Goal: Transaction & Acquisition: Purchase product/service

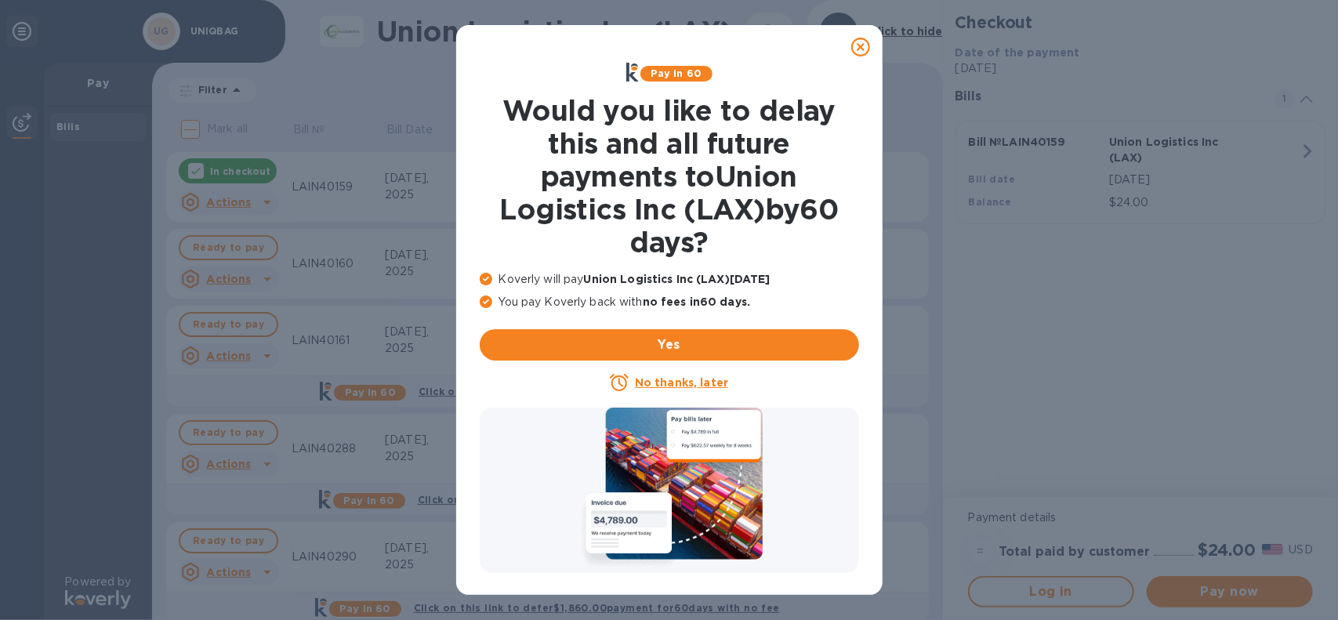
click at [865, 45] on icon at bounding box center [860, 47] width 19 height 19
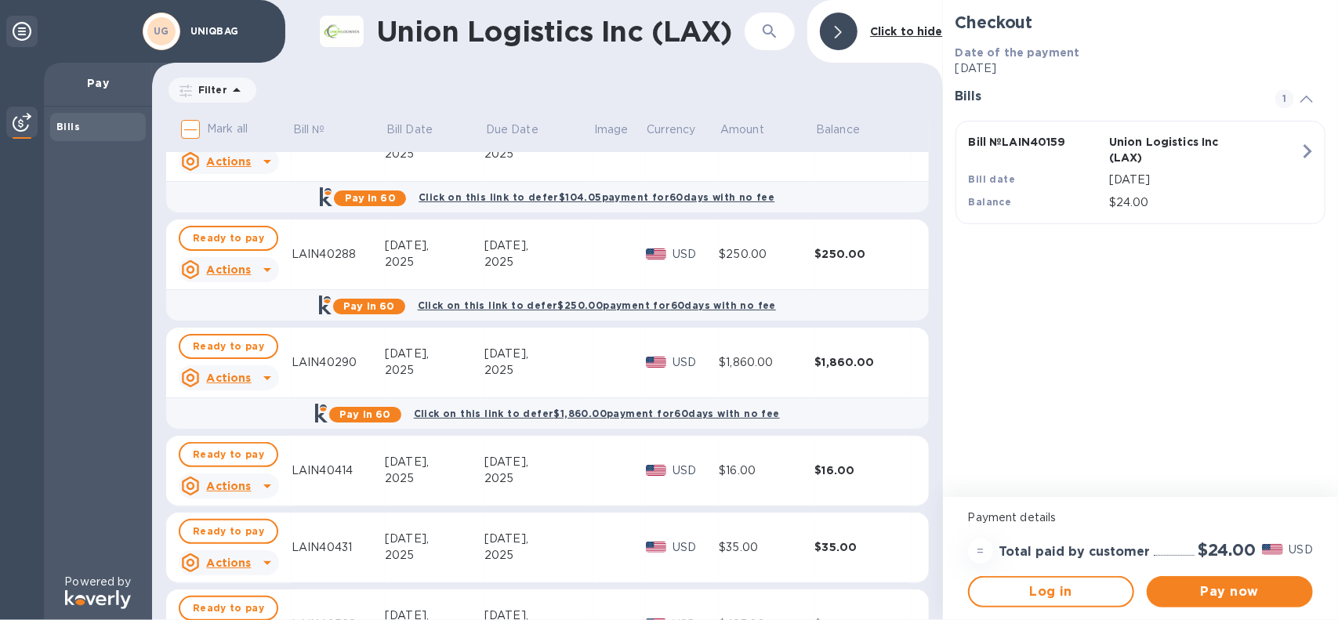
scroll to position [281, 0]
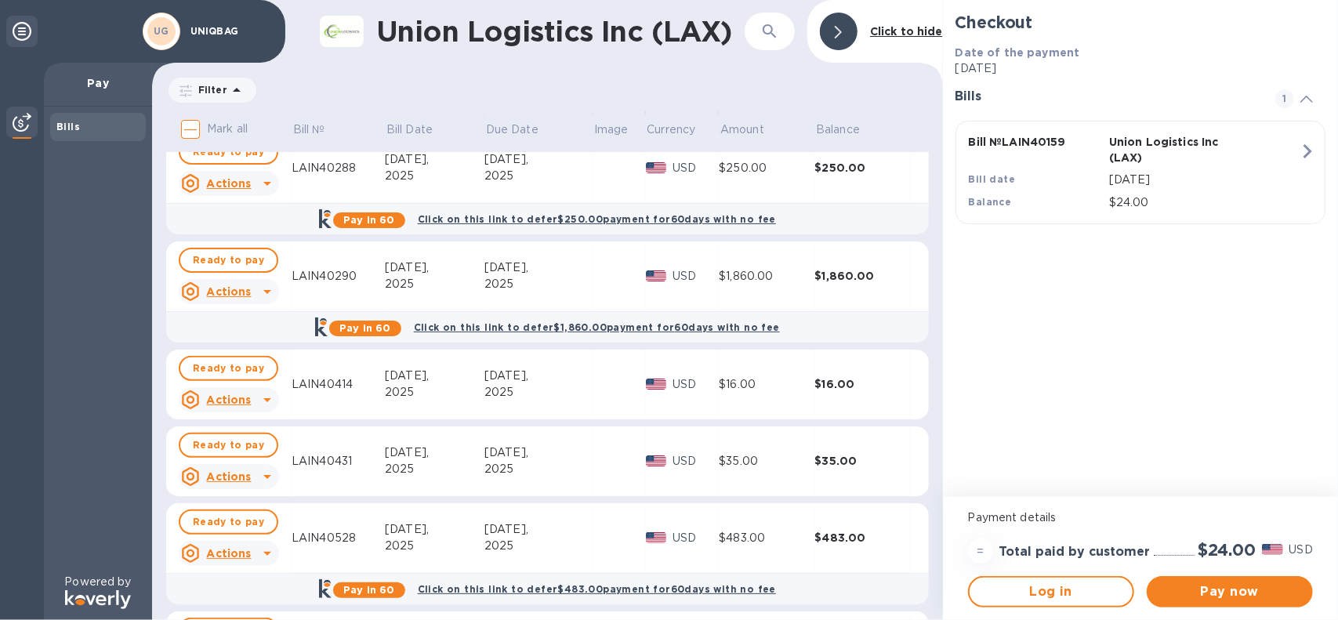
drag, startPoint x: 935, startPoint y: 252, endPoint x: 930, endPoint y: 405, distance: 153.7
click at [930, 405] on div "Mark all Bill № Bill Date Due Date Image Currency Amount Balance In checkout Ac…" at bounding box center [547, 365] width 791 height 509
click at [935, 128] on div "Mark all Bill № Bill Date Due Date Image Currency Amount Balance In checkout Ac…" at bounding box center [547, 365] width 791 height 509
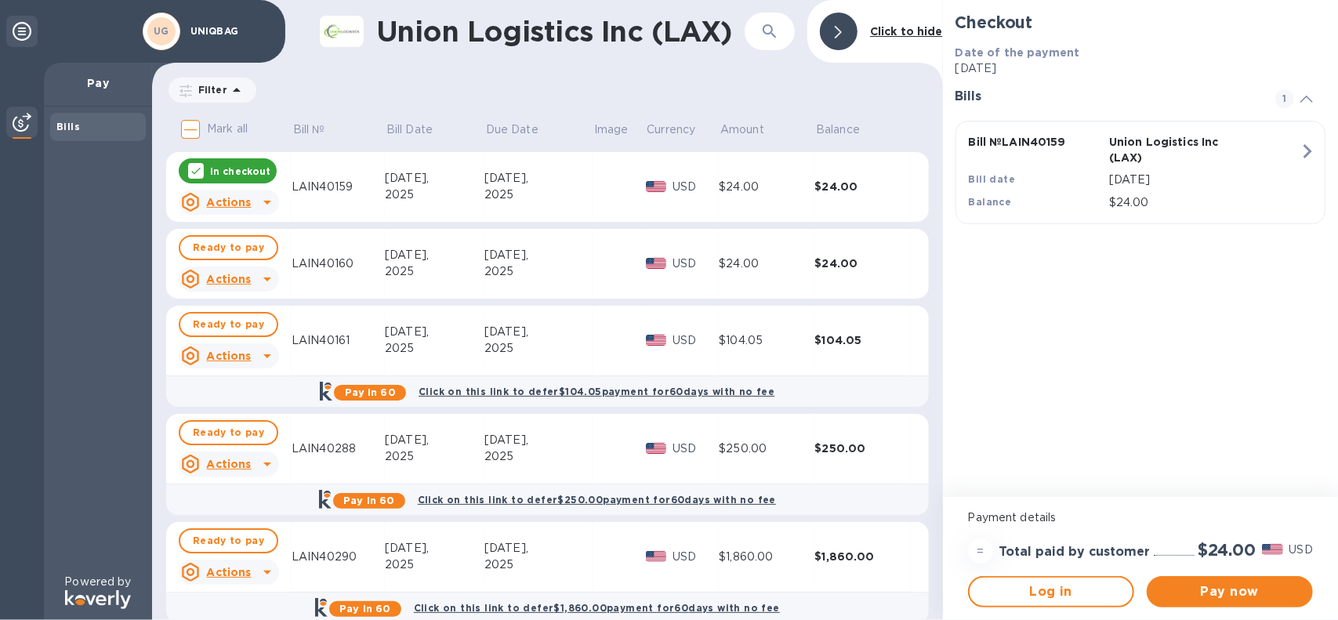
click at [194, 124] on input "Mark all" at bounding box center [190, 129] width 33 height 33
checkbox input "true"
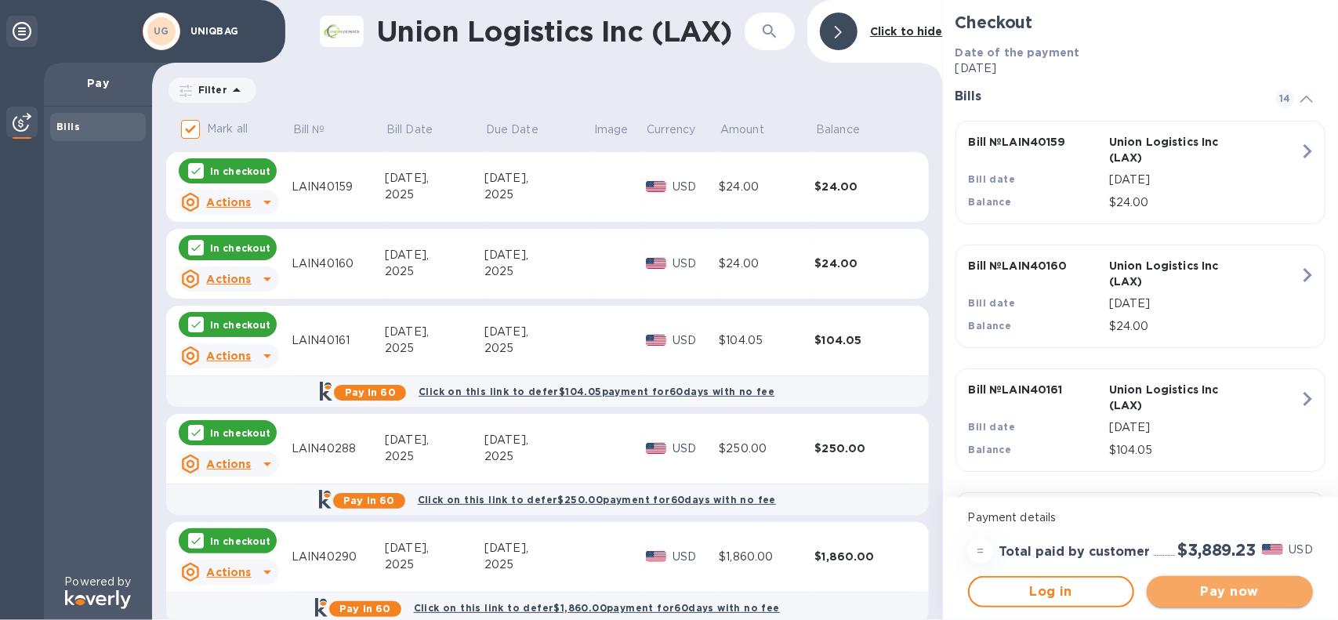
click at [1229, 601] on button "Pay now" at bounding box center [1230, 591] width 166 height 31
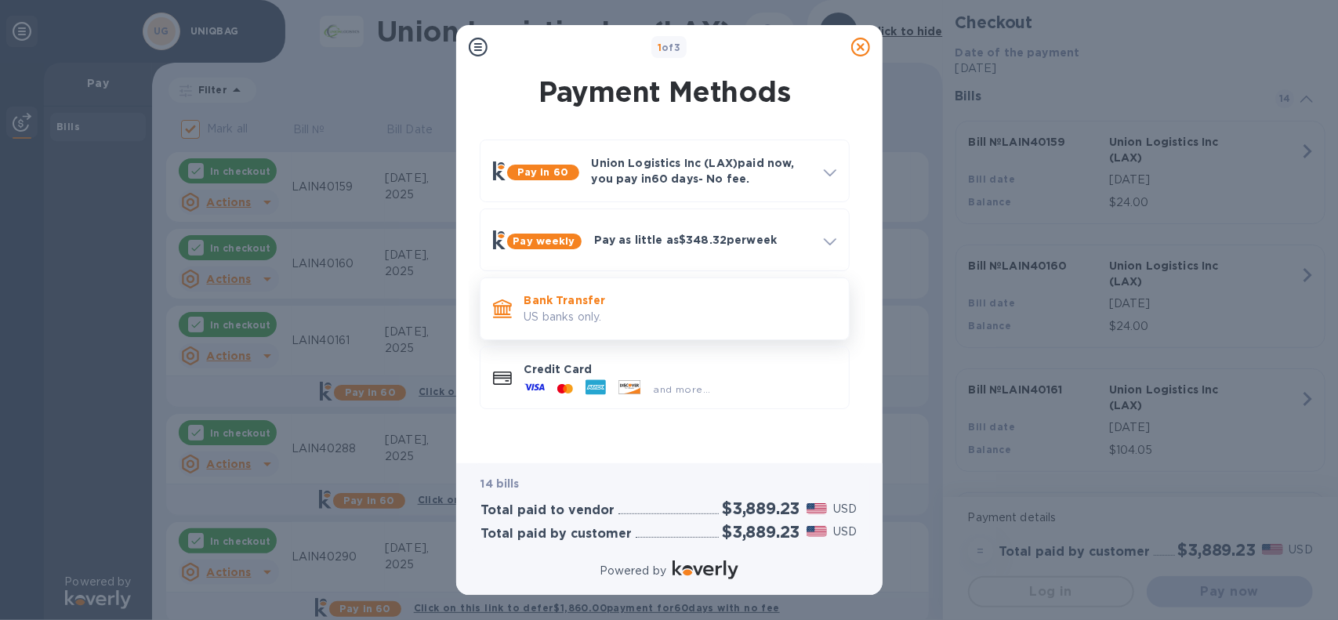
click at [579, 302] on p "Bank Transfer" at bounding box center [680, 300] width 312 height 16
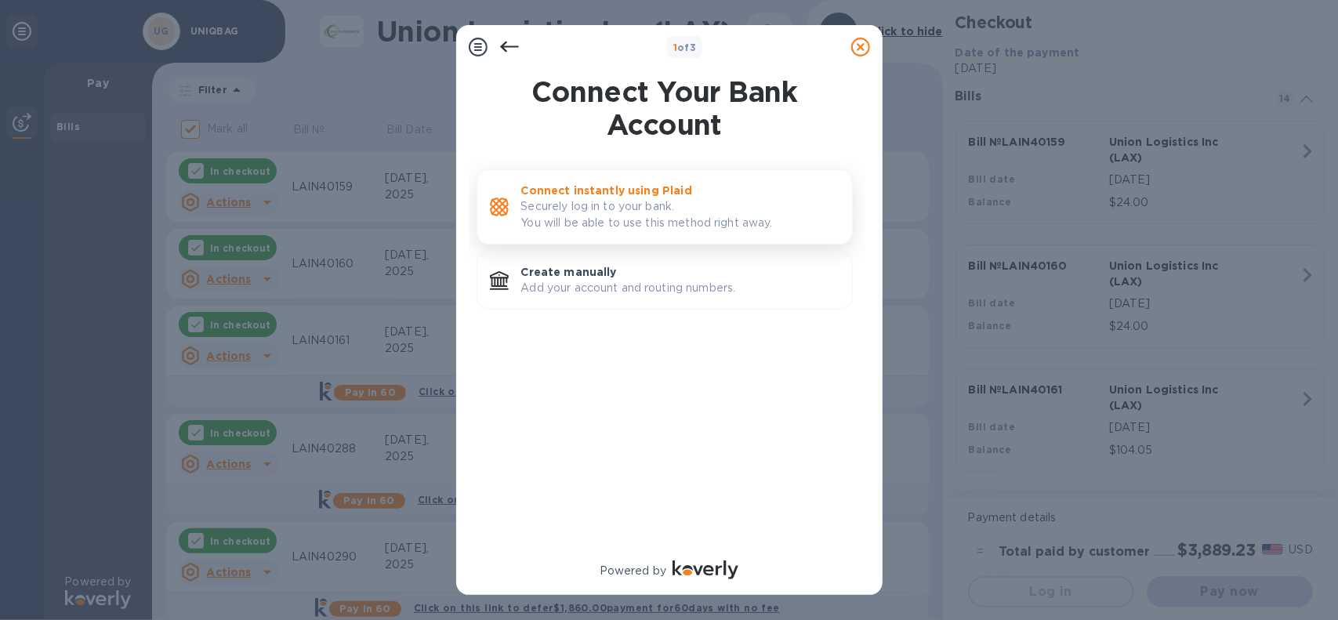
click at [613, 211] on p "Securely log in to your bank. You will be able to use this method right away." at bounding box center [680, 214] width 318 height 33
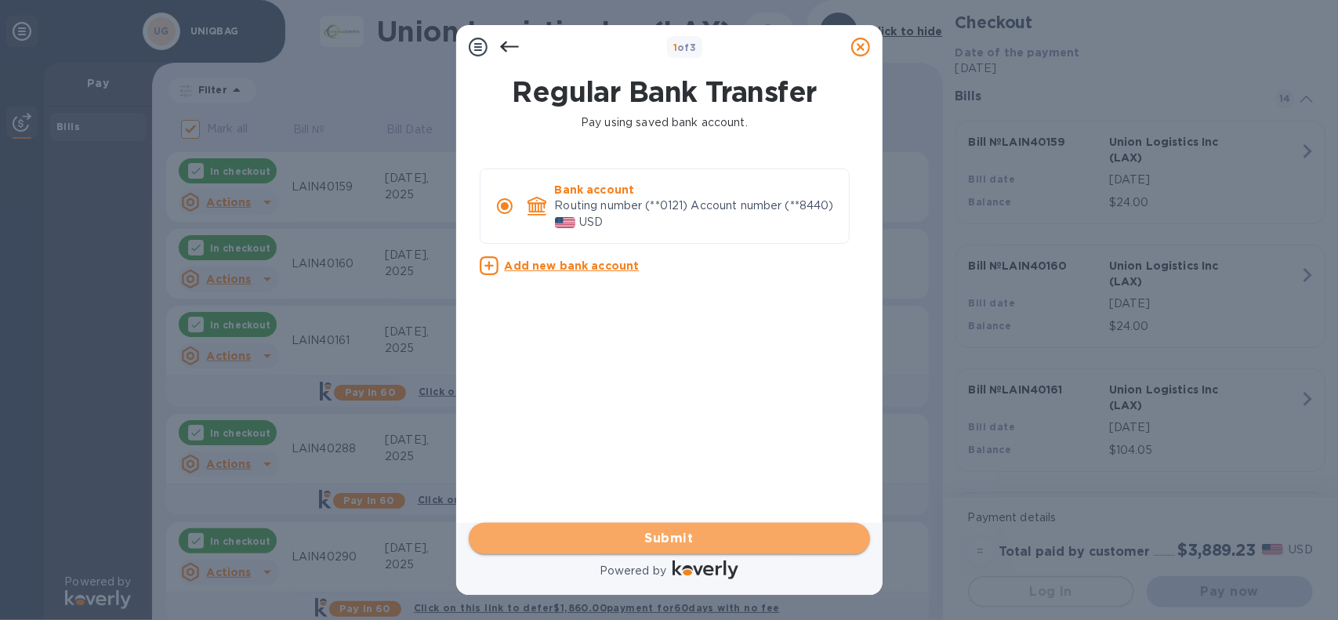
click at [660, 543] on span "Submit" at bounding box center [669, 538] width 376 height 19
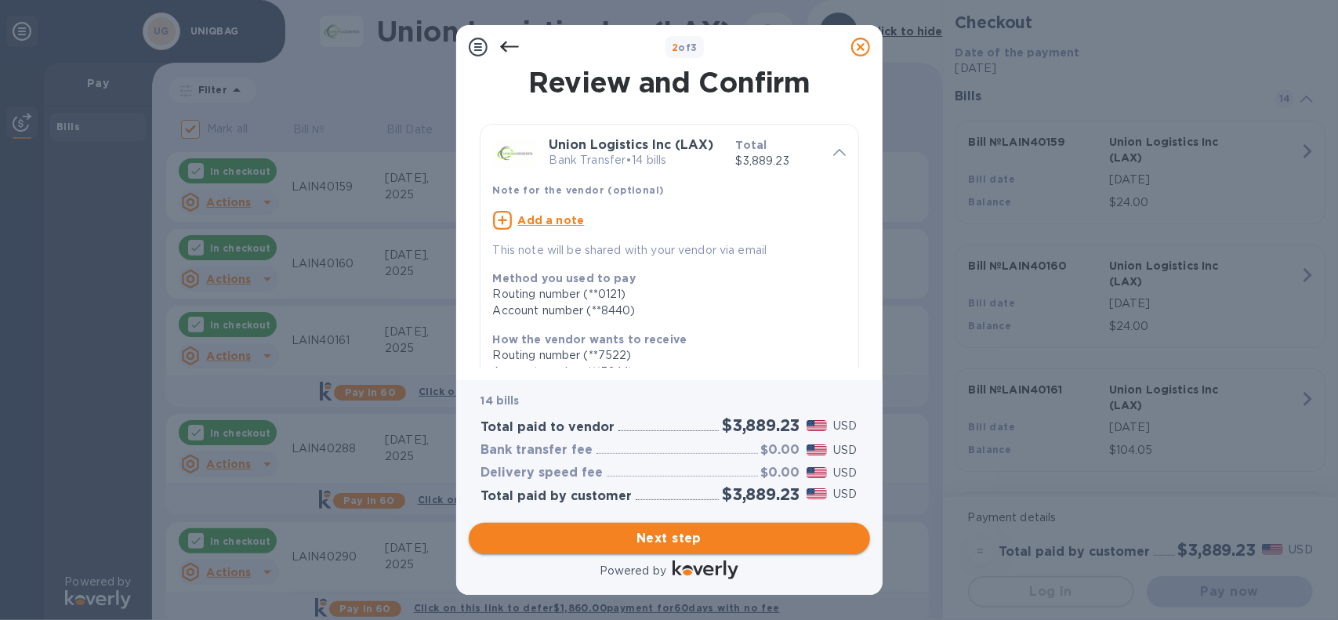
click at [661, 540] on span "Next step" at bounding box center [669, 538] width 376 height 19
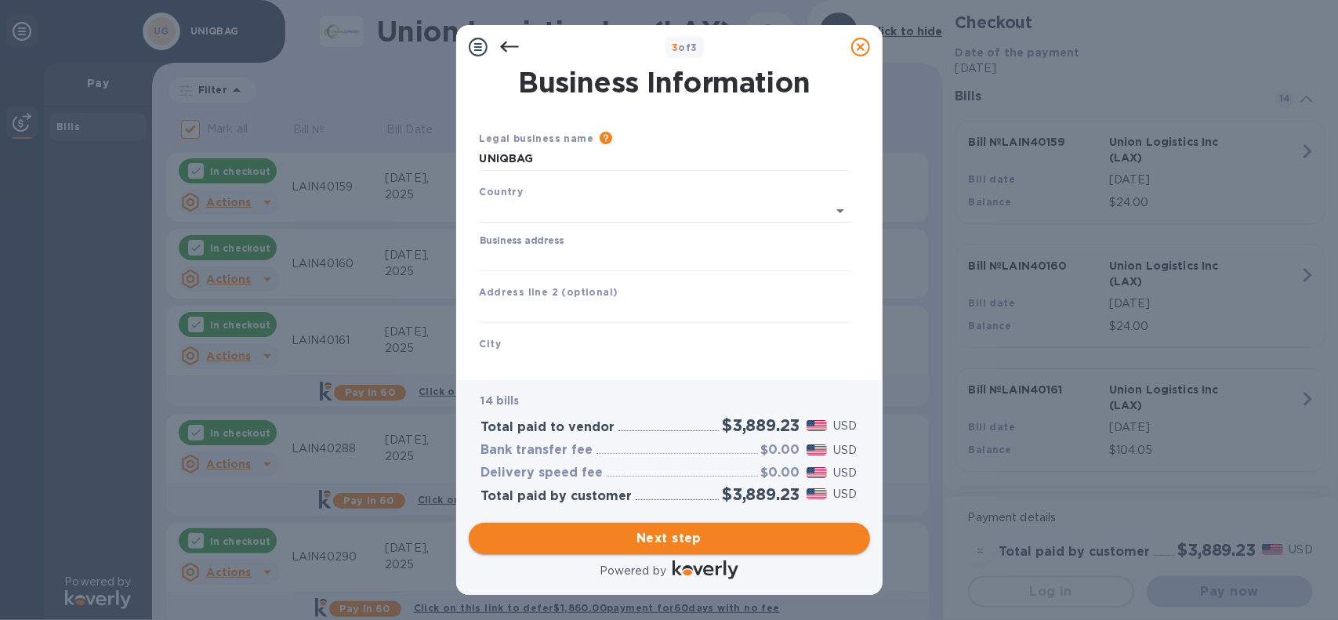
type input "[GEOGRAPHIC_DATA]"
click at [661, 540] on span "Next step" at bounding box center [669, 538] width 376 height 19
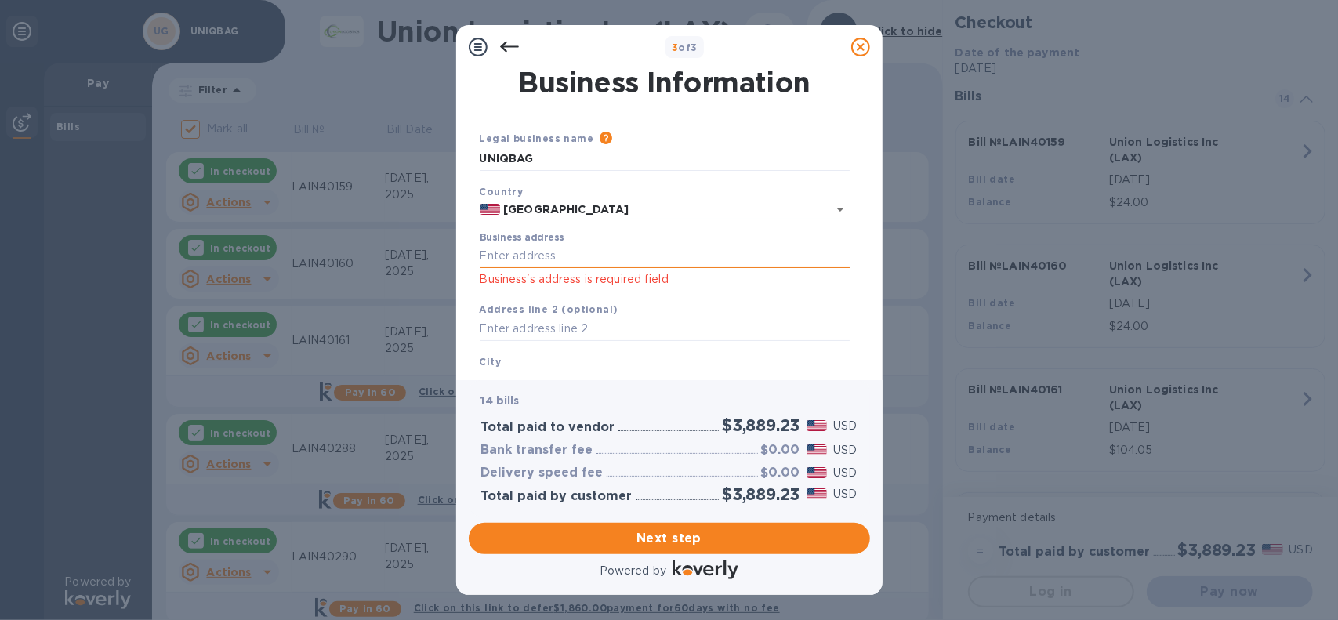
click at [593, 263] on input "Business address" at bounding box center [665, 257] width 370 height 24
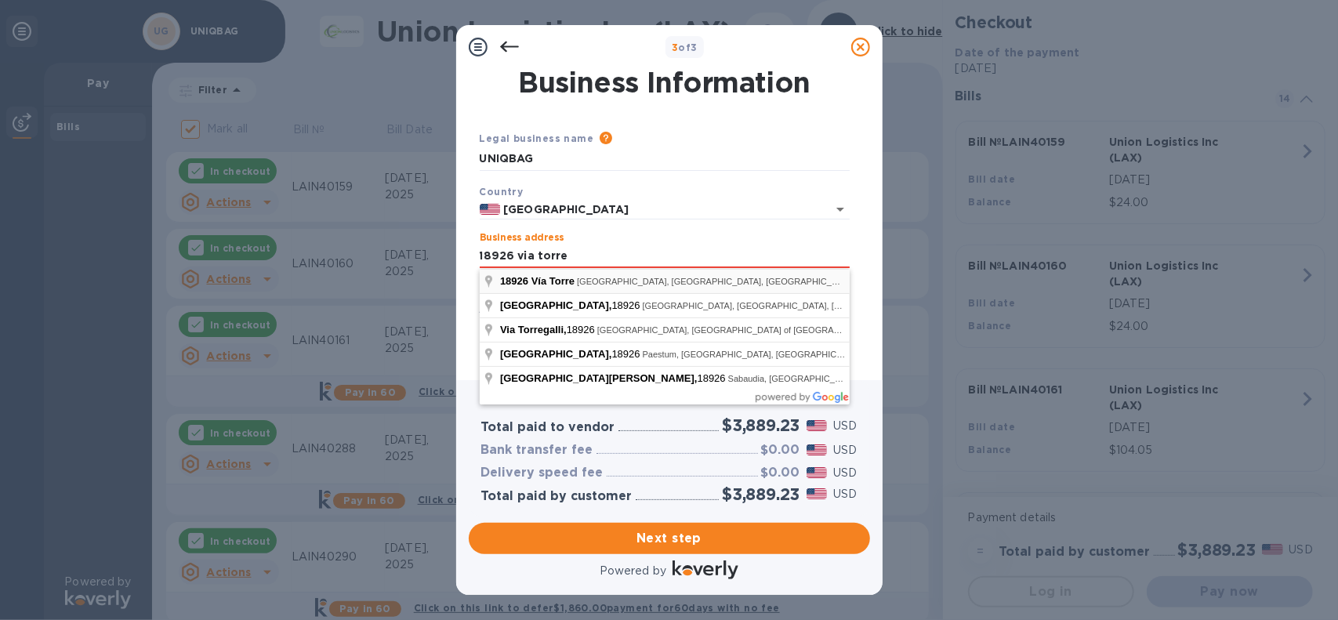
type input "18926 Vía Torre"
type input "San Antonio"
type input "[GEOGRAPHIC_DATA]"
type input "78258"
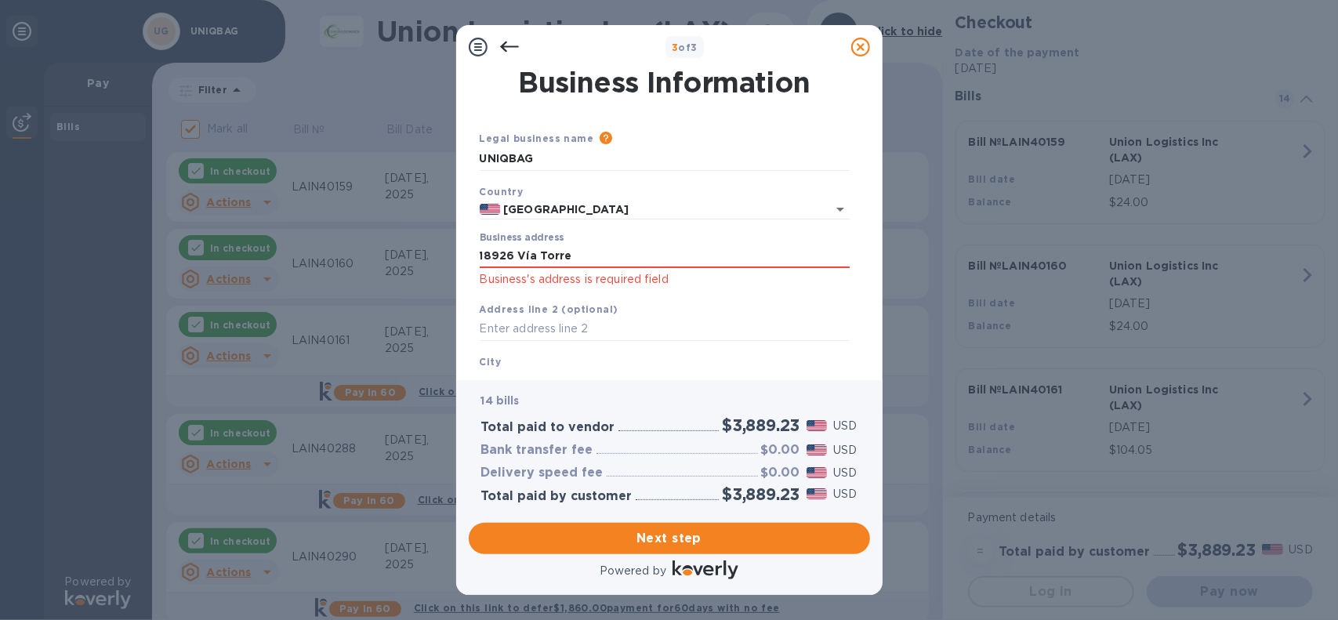
click at [614, 361] on div "City [GEOGRAPHIC_DATA] is required field" at bounding box center [664, 383] width 382 height 73
click at [581, 377] on div "Business Information Legal business name Please provide the legal name that app…" at bounding box center [669, 224] width 426 height 311
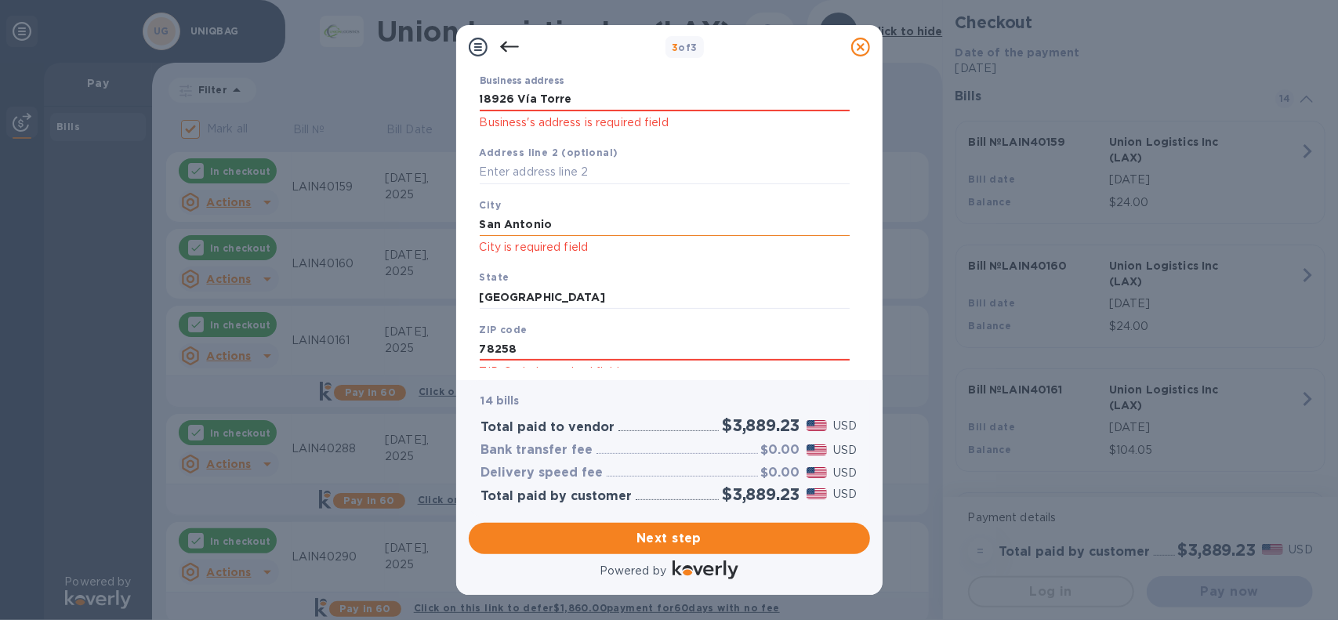
click at [564, 228] on input "San Antonio" at bounding box center [665, 224] width 370 height 24
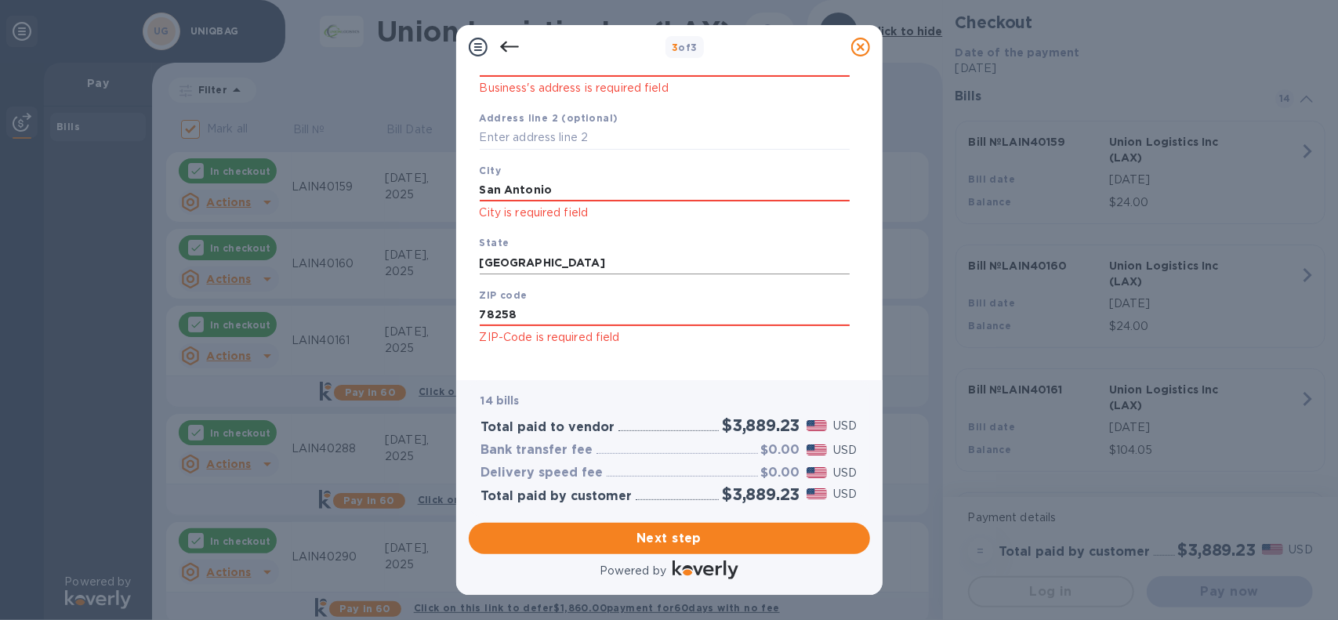
scroll to position [208, 0]
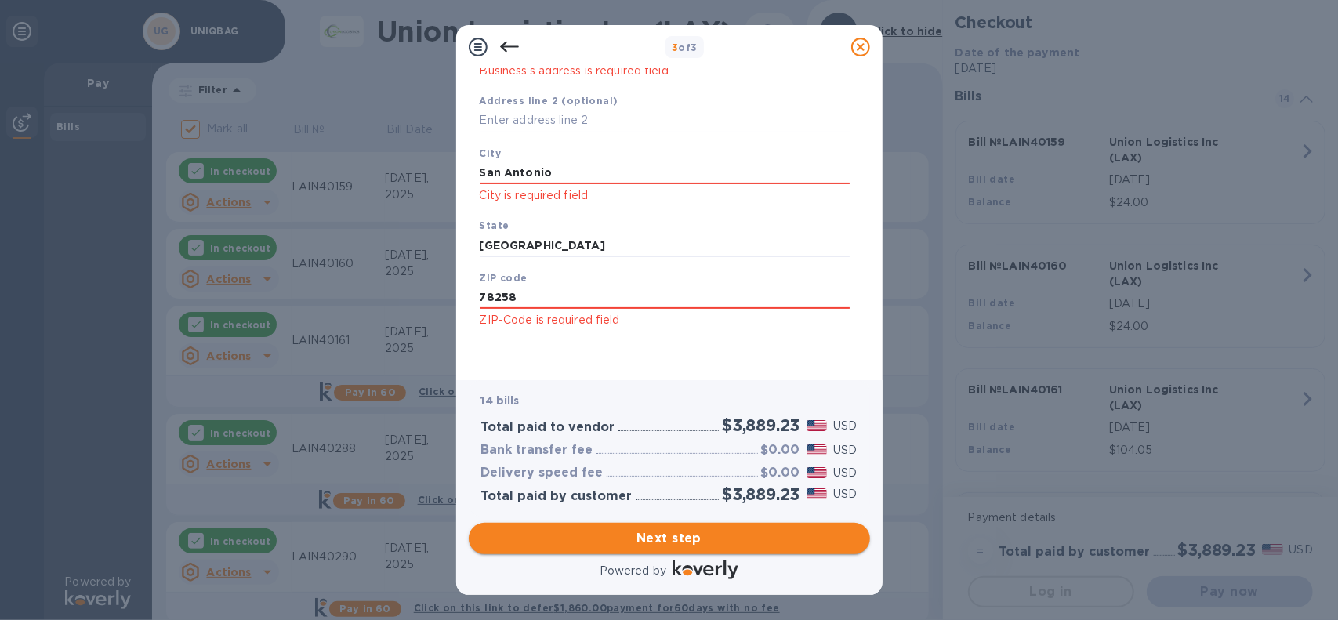
click at [723, 533] on span "Next step" at bounding box center [669, 538] width 376 height 19
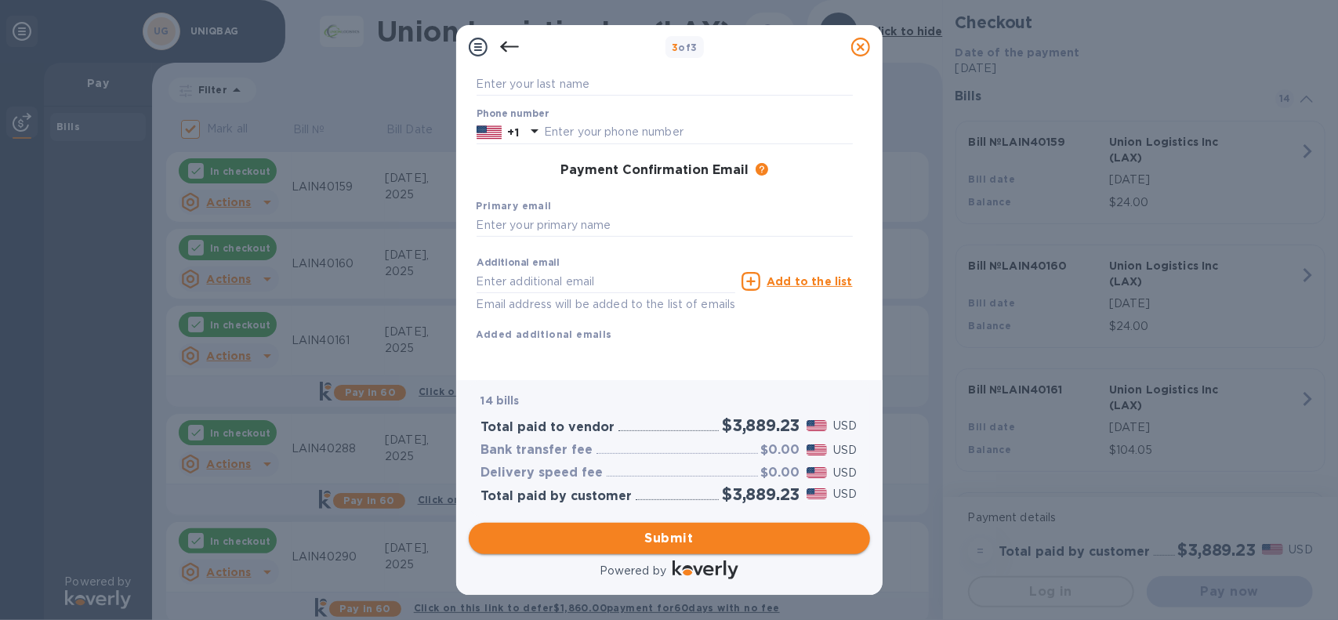
scroll to position [183, 0]
click at [723, 533] on span "Submit" at bounding box center [669, 538] width 376 height 19
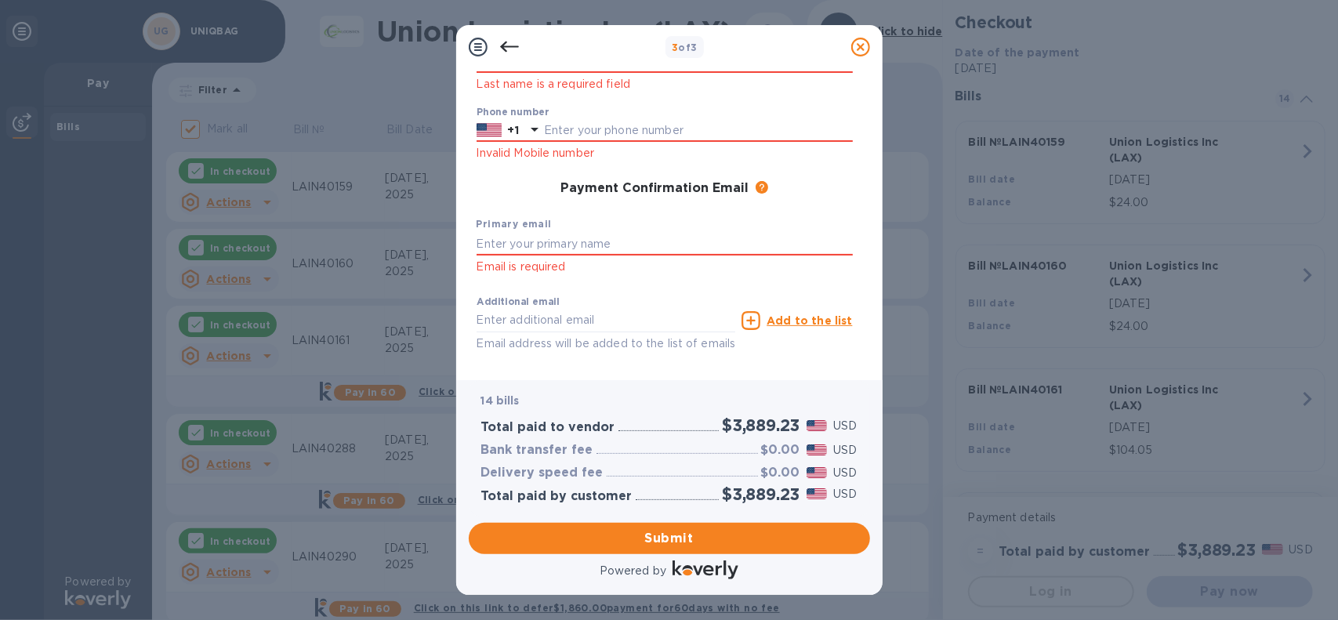
scroll to position [52, 0]
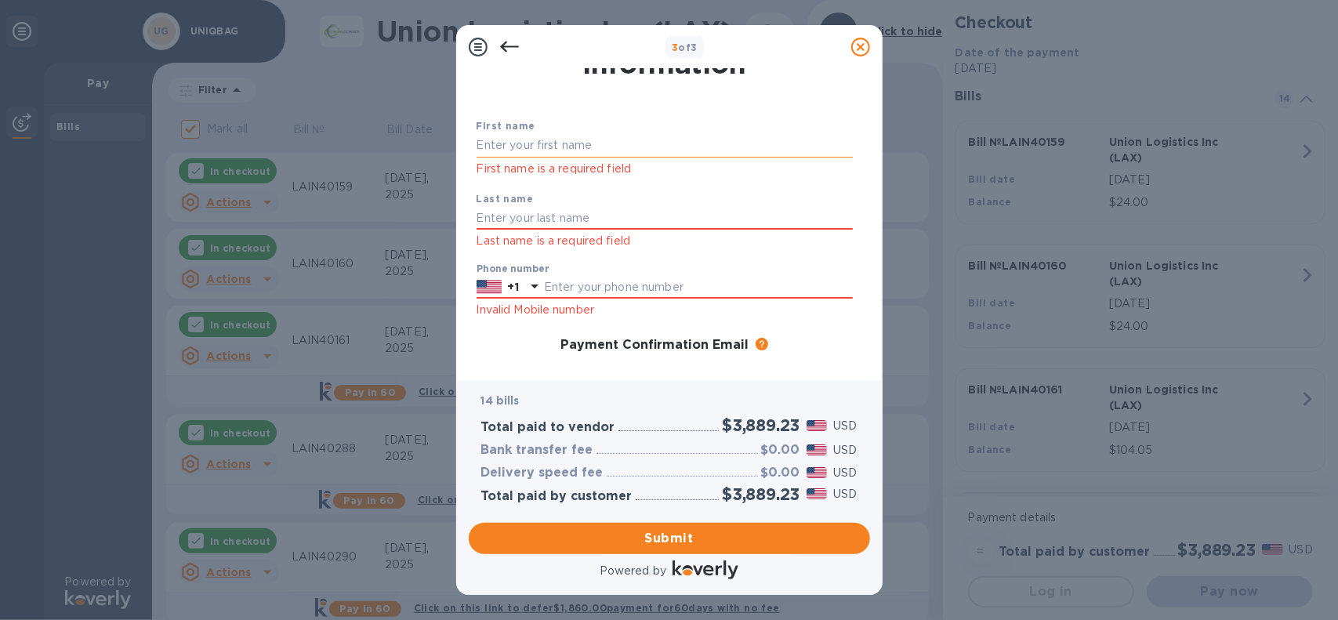
click at [541, 144] on input "text" at bounding box center [665, 146] width 376 height 24
type input "Gideon"
type input "Goerts"
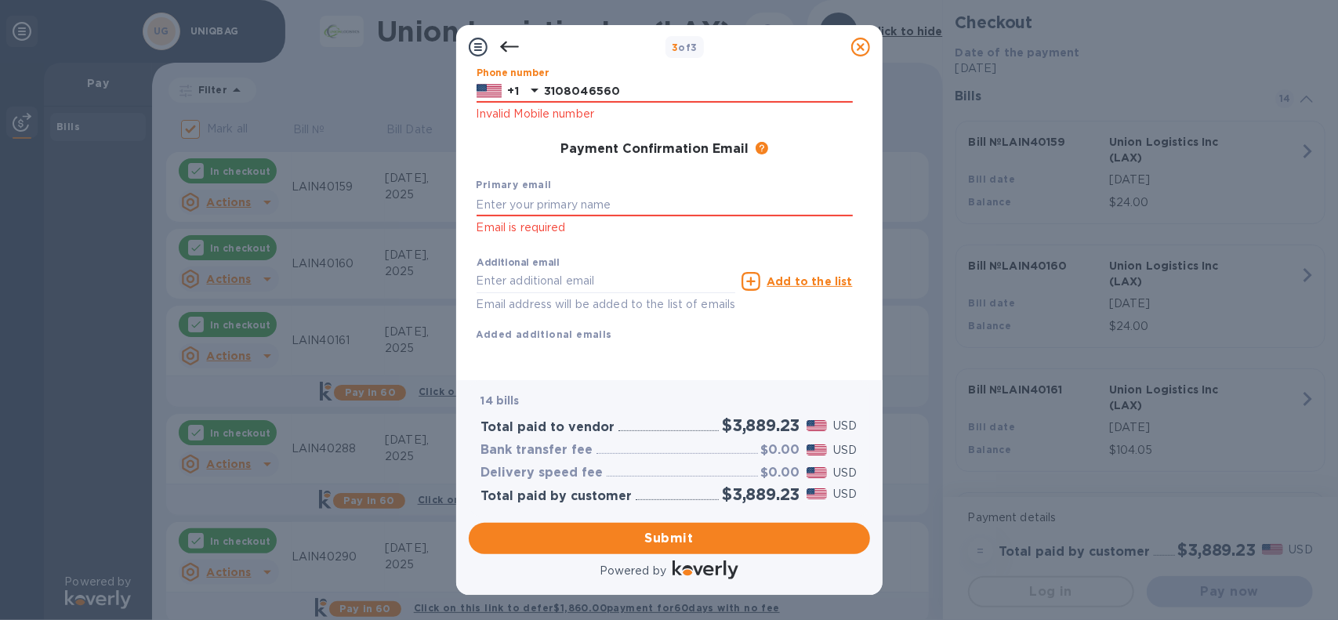
scroll to position [187, 0]
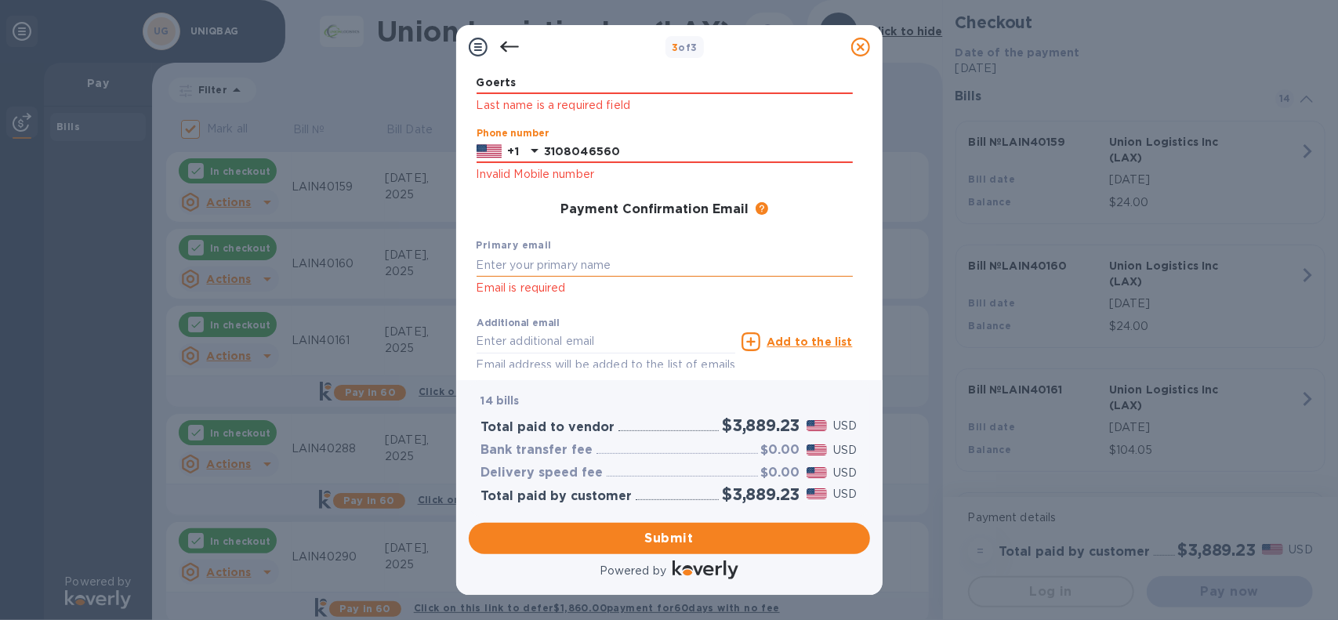
type input "3108046560"
click at [582, 259] on input "text" at bounding box center [665, 265] width 376 height 24
type input "[PERSON_NAME][EMAIL_ADDRESS][DOMAIN_NAME]"
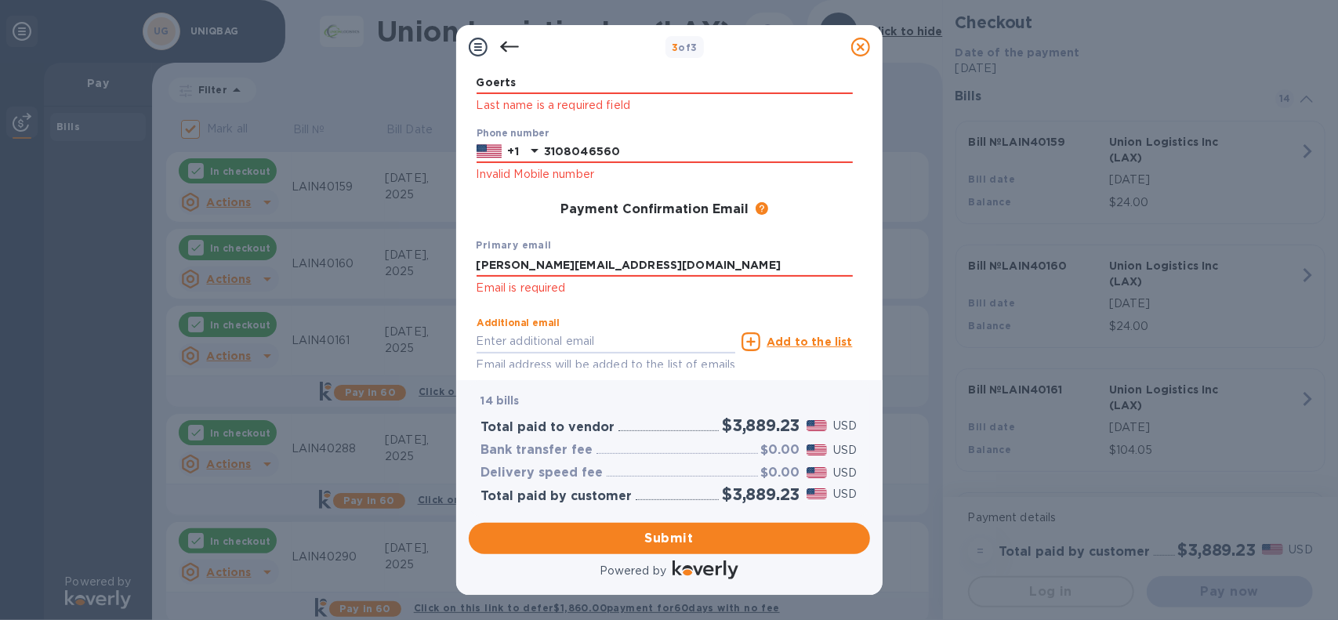
scroll to position [266, 0]
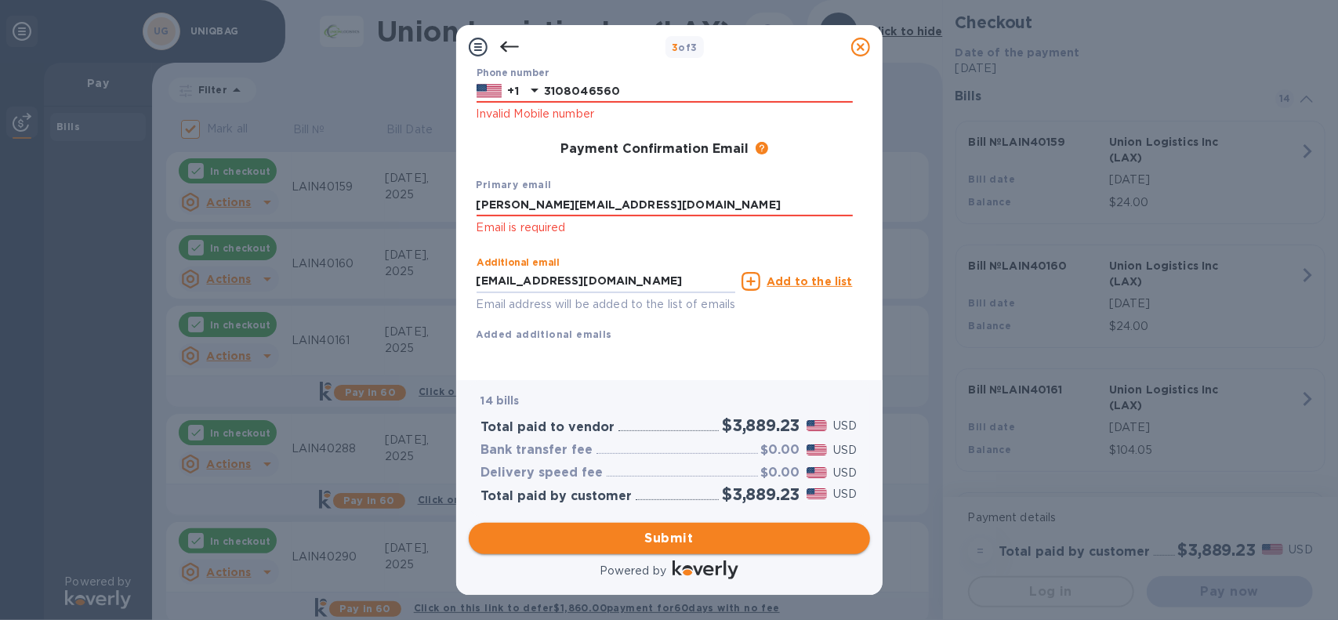
type input "[EMAIL_ADDRESS][DOMAIN_NAME]"
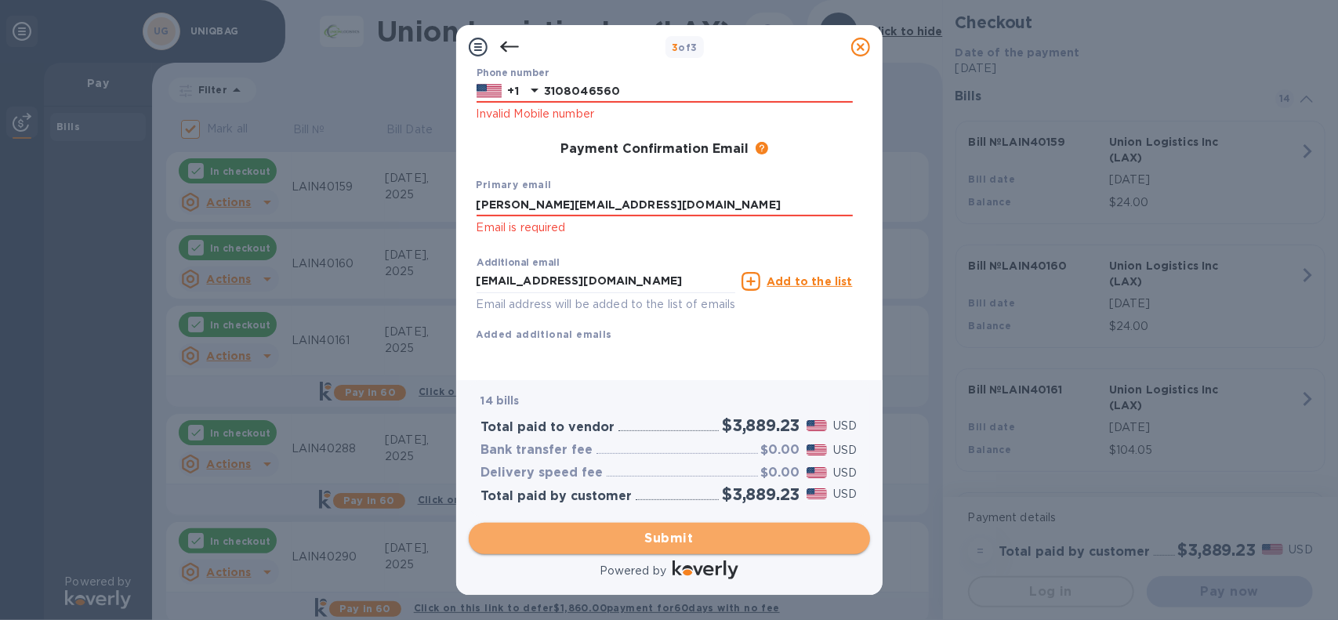
click at [681, 538] on span "Submit" at bounding box center [669, 538] width 376 height 19
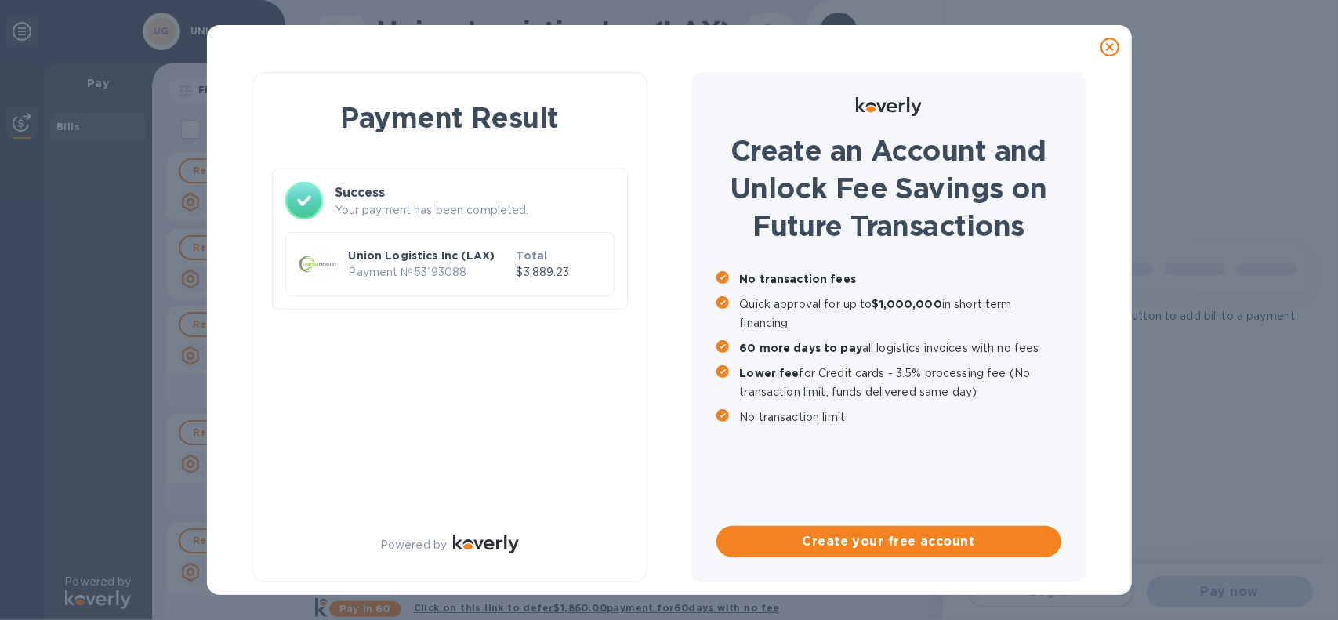
checkbox input "false"
